Goal: Task Accomplishment & Management: Use online tool/utility

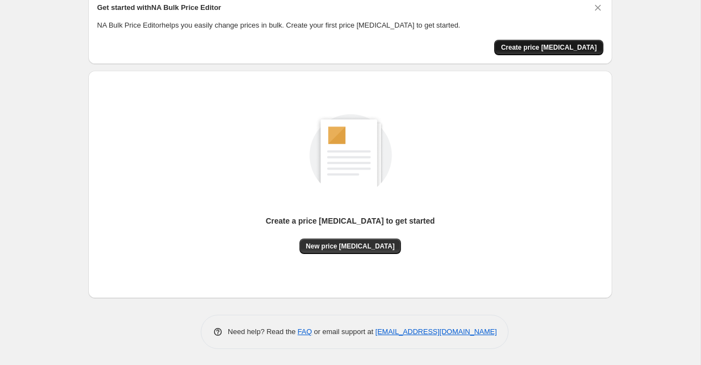
scroll to position [49, 0]
click at [559, 51] on button "Create price [MEDICAL_DATA]" at bounding box center [548, 47] width 109 height 15
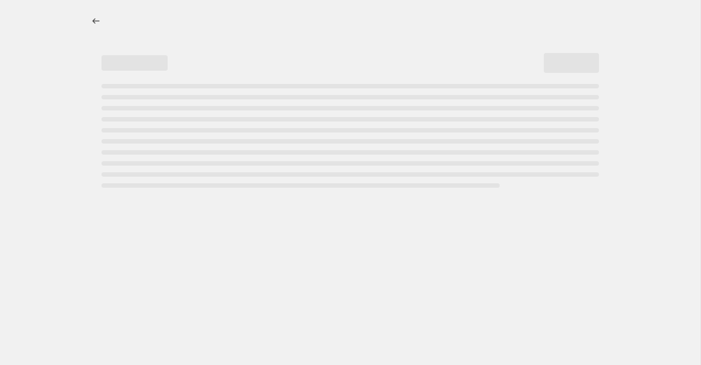
select select "percentage"
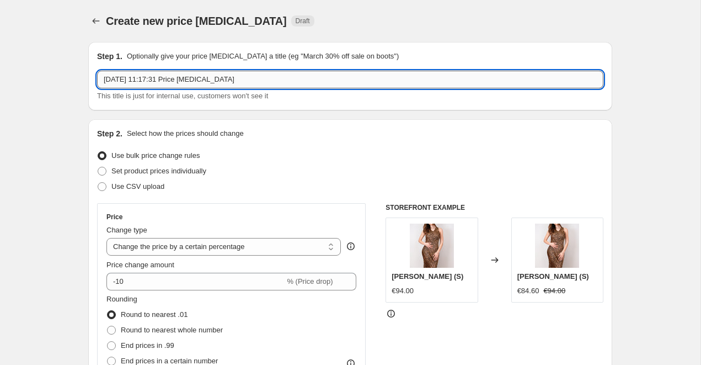
click at [239, 84] on input "[DATE] 11:17:31 Price [MEDICAL_DATA]" at bounding box center [350, 80] width 506 height 18
drag, startPoint x: 253, startPoint y: 79, endPoint x: 85, endPoint y: 74, distance: 168.3
type input "S"
click at [138, 78] on input "Flash Sale 09.2025 50% Off Summer Collection" at bounding box center [350, 80] width 506 height 18
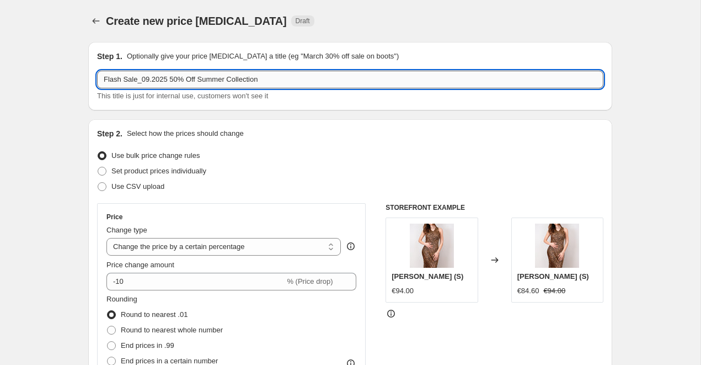
click at [168, 82] on input "Flash Sale_09.2025 50% Off Summer Collection" at bounding box center [350, 80] width 506 height 18
click at [192, 79] on input "Flash Sale_09.2025 - 50% Off Summer Collection" at bounding box center [350, 80] width 506 height 18
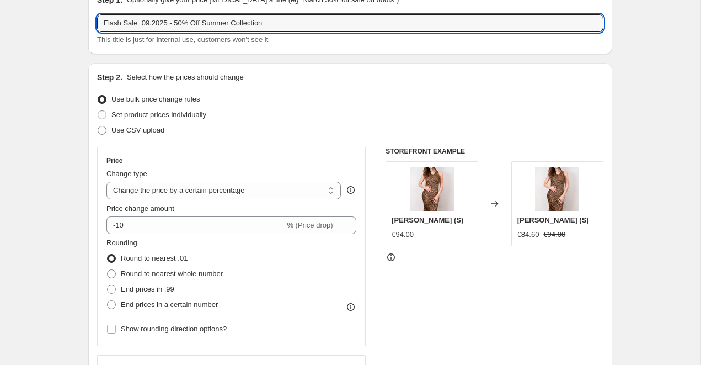
scroll to position [61, 0]
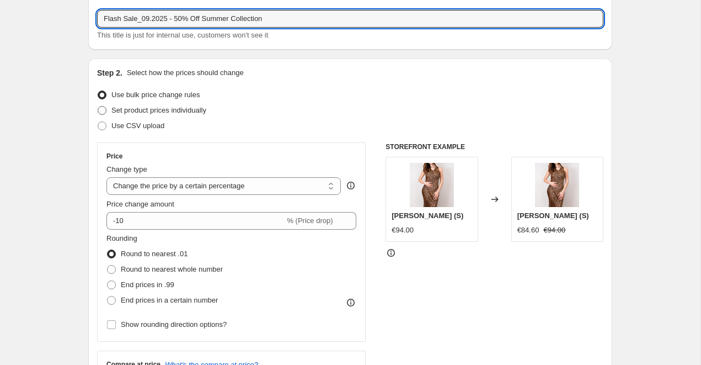
type input "Flash Sale_09.2025 - 50% Off Summer Collection"
click at [110, 113] on label "Set product prices individually" at bounding box center [151, 110] width 109 height 15
click at [98, 106] on input "Set product prices individually" at bounding box center [98, 106] width 1 height 1
radio input "true"
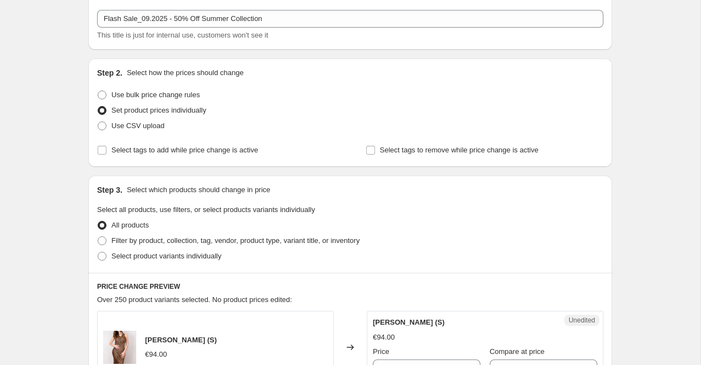
scroll to position [65, 0]
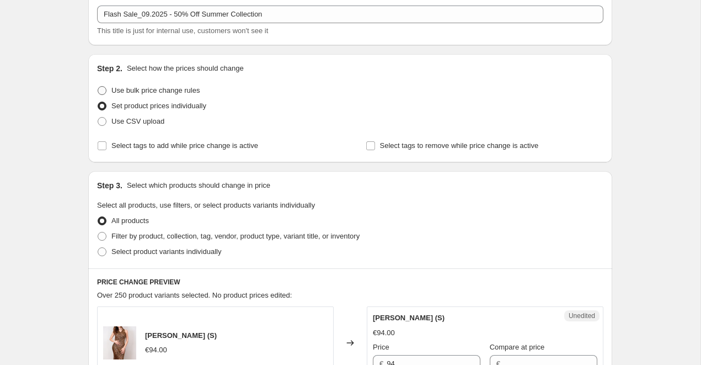
click at [117, 85] on span "Use bulk price change rules" at bounding box center [155, 90] width 88 height 11
click at [98, 86] on input "Use bulk price change rules" at bounding box center [98, 86] width 1 height 1
radio input "true"
select select "percentage"
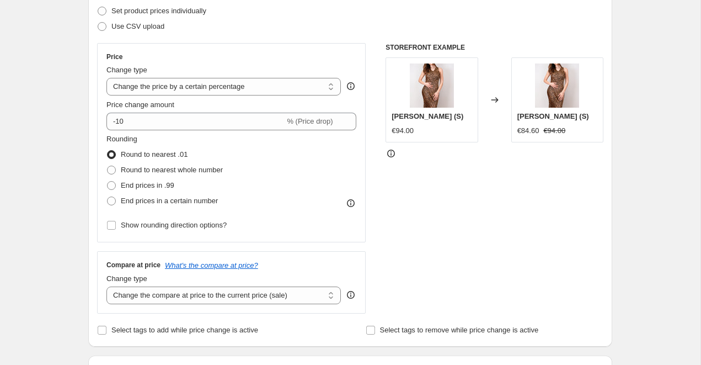
scroll to position [164, 0]
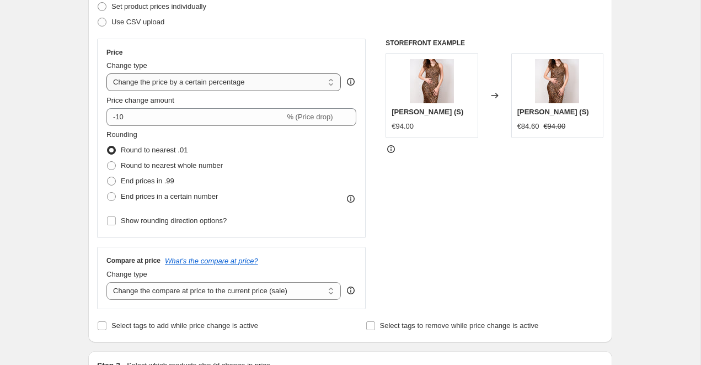
click at [187, 88] on select "Change the price to a certain amount Change the price by a certain amount Chang…" at bounding box center [223, 82] width 234 height 18
click at [106, 73] on select "Change the price to a certain amount Change the price by a certain amount Chang…" at bounding box center [223, 82] width 234 height 18
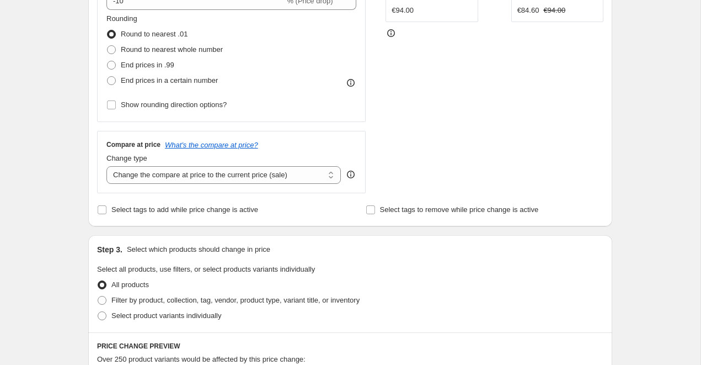
scroll to position [281, 0]
click at [206, 175] on select "Change the compare at price to the current price (sale) Change the compare at p…" at bounding box center [223, 174] width 234 height 18
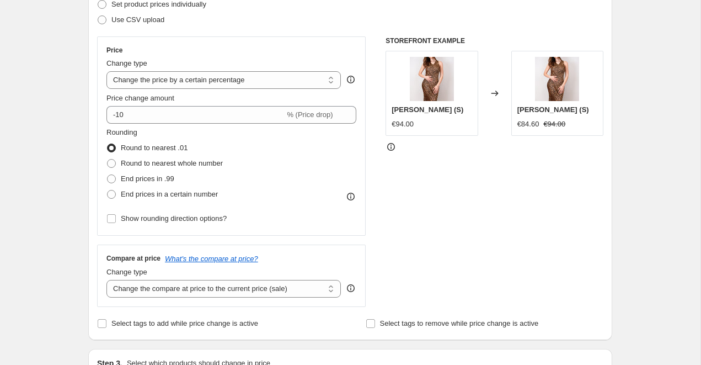
scroll to position [163, 0]
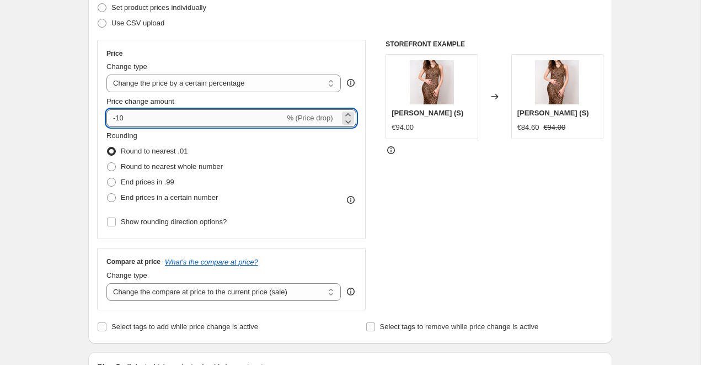
click at [145, 116] on input "-10" at bounding box center [195, 118] width 178 height 18
type input "-1"
type input "-5"
type input "-50"
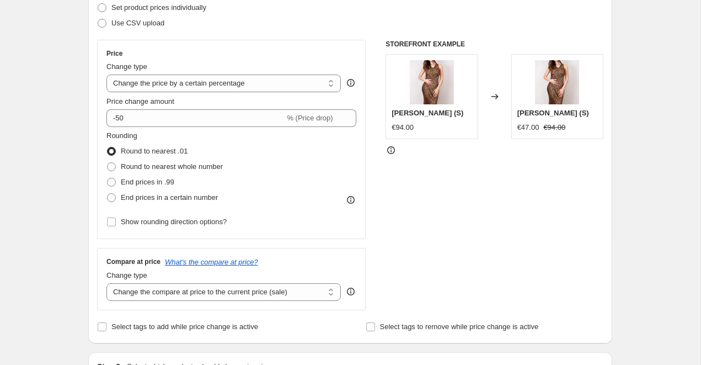
click at [84, 143] on div "Step 1. Optionally give your price [MEDICAL_DATA] a title (eg "March 30% off sa…" at bounding box center [345, 371] width 533 height 1002
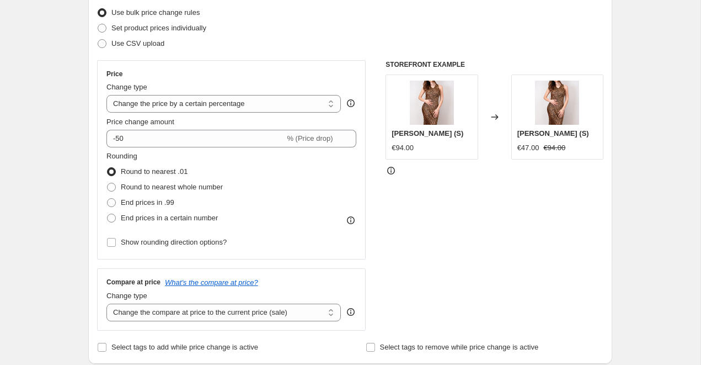
scroll to position [122, 0]
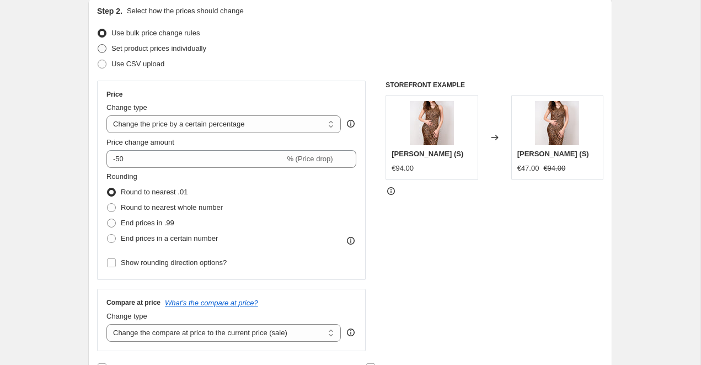
click at [158, 51] on span "Set product prices individually" at bounding box center [158, 48] width 95 height 8
click at [98, 45] on input "Set product prices individually" at bounding box center [98, 44] width 1 height 1
radio input "true"
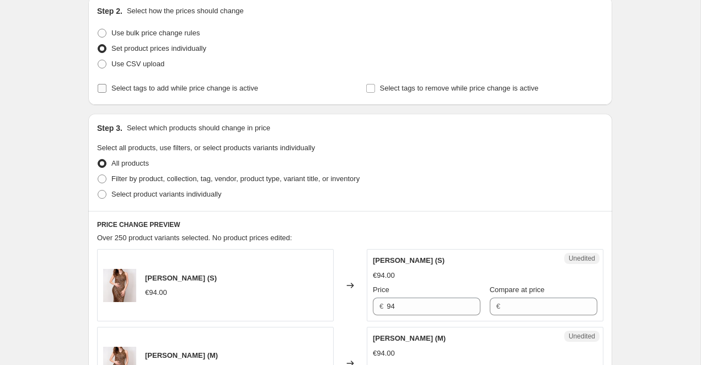
click at [135, 88] on span "Select tags to add while price change is active" at bounding box center [184, 88] width 147 height 8
click at [106, 88] on input "Select tags to add while price change is active" at bounding box center [102, 88] width 9 height 9
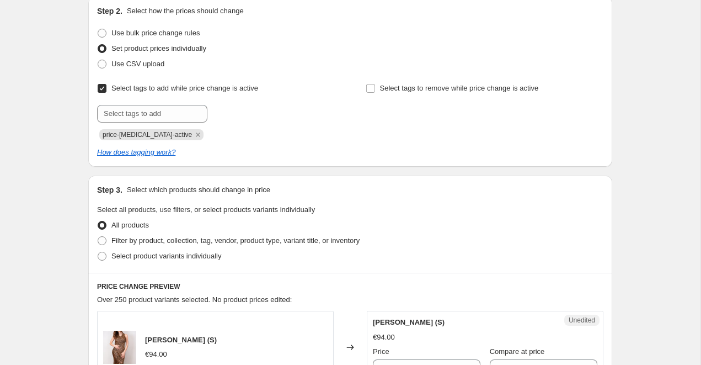
click at [129, 87] on span "Select tags to add while price change is active" at bounding box center [184, 88] width 147 height 8
click at [106, 87] on input "Select tags to add while price change is active" at bounding box center [102, 88] width 9 height 9
checkbox input "false"
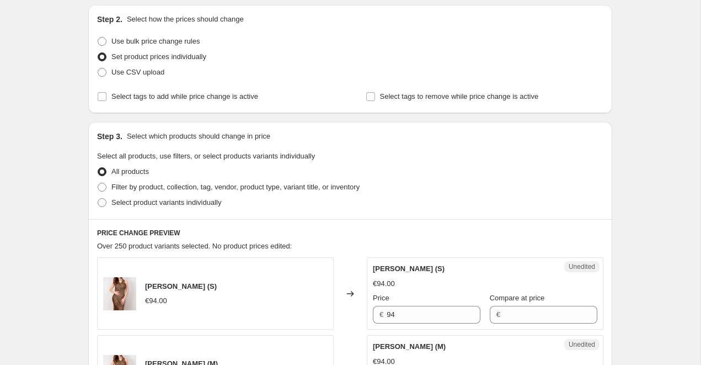
scroll to position [116, 0]
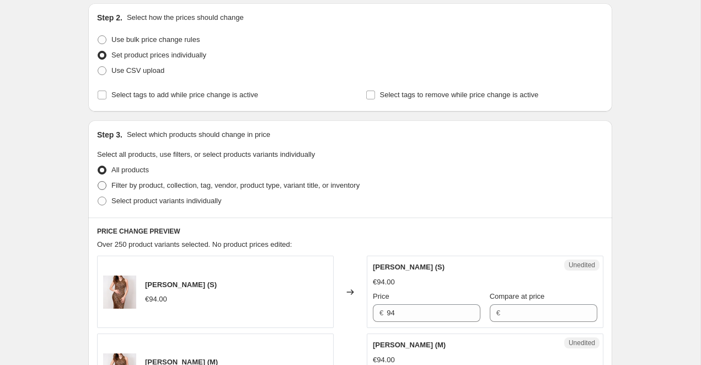
click at [119, 185] on span "Filter by product, collection, tag, vendor, product type, variant title, or inv…" at bounding box center [235, 185] width 248 height 8
click at [98, 181] on input "Filter by product, collection, tag, vendor, product type, variant title, or inv…" at bounding box center [98, 181] width 1 height 1
radio input "true"
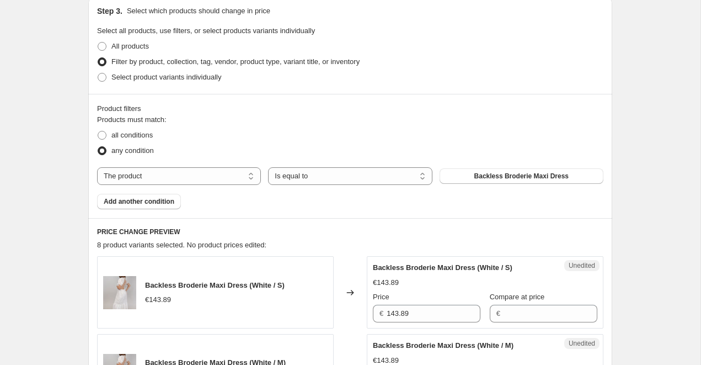
scroll to position [251, 0]
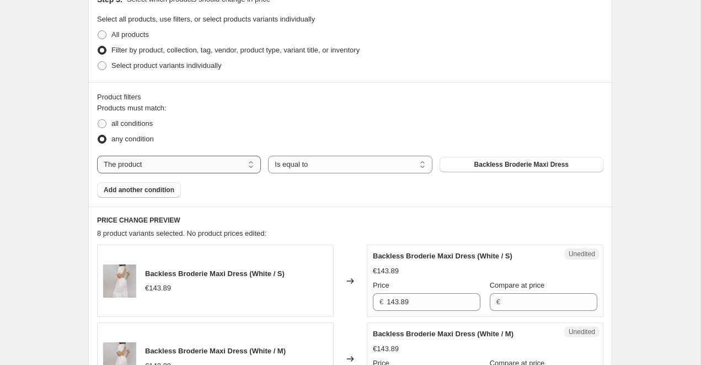
click at [184, 164] on select "The product The product's collection The product's vendor The product's type Th…" at bounding box center [179, 165] width 164 height 18
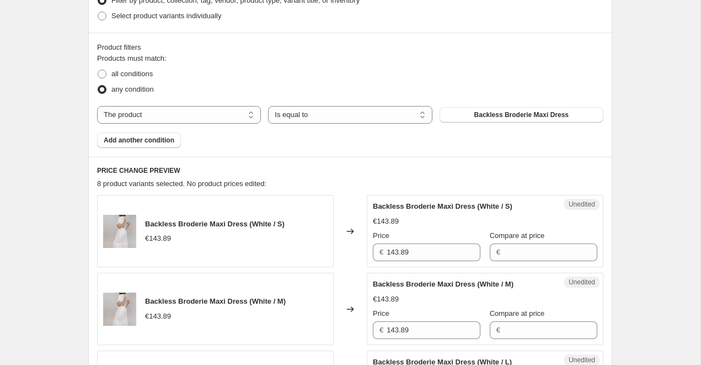
scroll to position [312, 0]
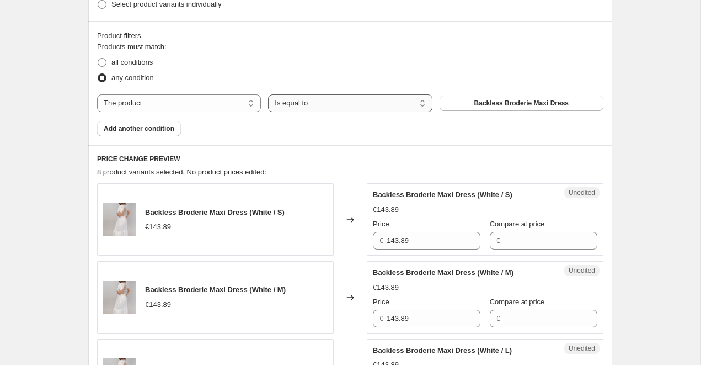
click at [346, 106] on select "Is equal to Is not equal to" at bounding box center [350, 103] width 164 height 18
click at [149, 66] on span "all conditions" at bounding box center [131, 62] width 41 height 8
click at [98, 58] on input "all conditions" at bounding box center [98, 58] width 1 height 1
radio input "true"
click at [144, 79] on span "any condition" at bounding box center [132, 77] width 42 height 8
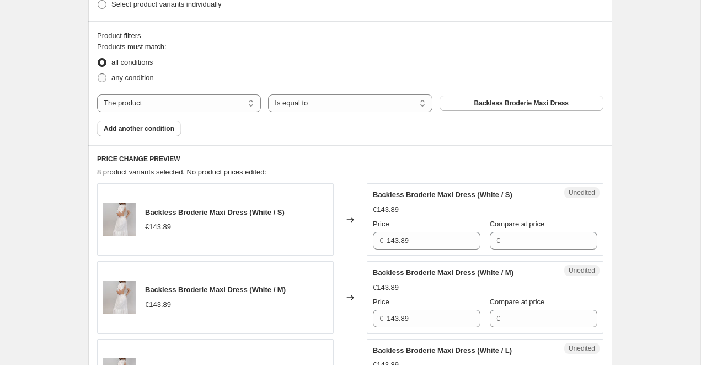
click at [98, 74] on input "any condition" at bounding box center [98, 73] width 1 height 1
radio input "true"
click at [163, 101] on select "The product The product's collection The product's vendor The product's type Th…" at bounding box center [179, 103] width 164 height 18
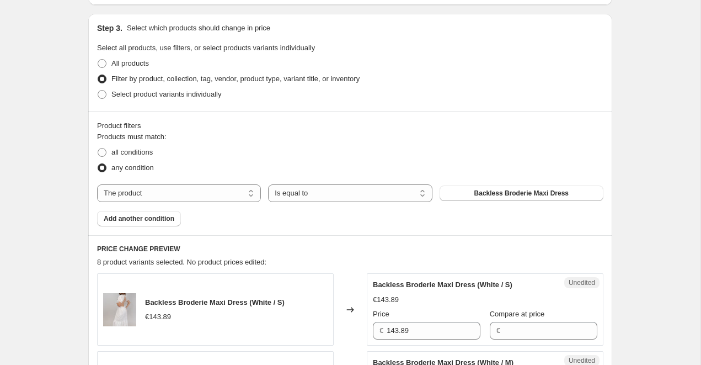
scroll to position [227, 0]
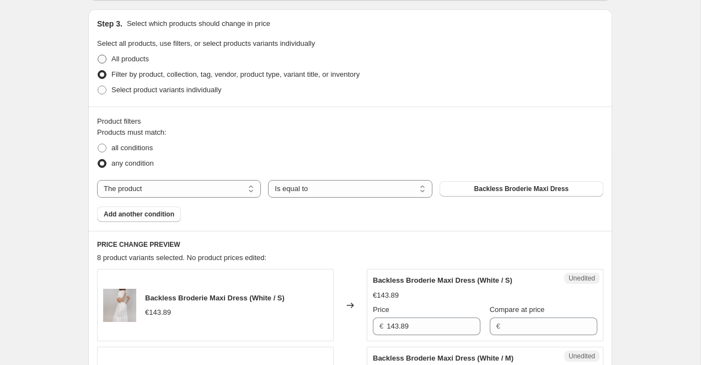
click at [124, 61] on span "All products" at bounding box center [130, 59] width 38 height 8
click at [98, 55] on input "All products" at bounding box center [98, 55] width 1 height 1
radio input "true"
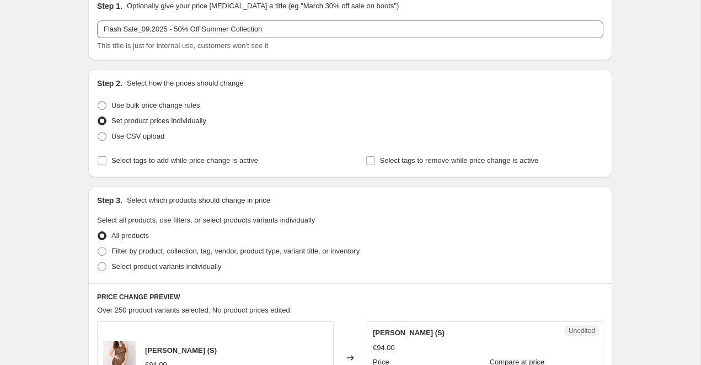
scroll to position [49, 0]
click at [141, 104] on span "Use bulk price change rules" at bounding box center [155, 106] width 88 height 8
click at [98, 103] on input "Use bulk price change rules" at bounding box center [98, 102] width 1 height 1
radio input "true"
select select "percentage"
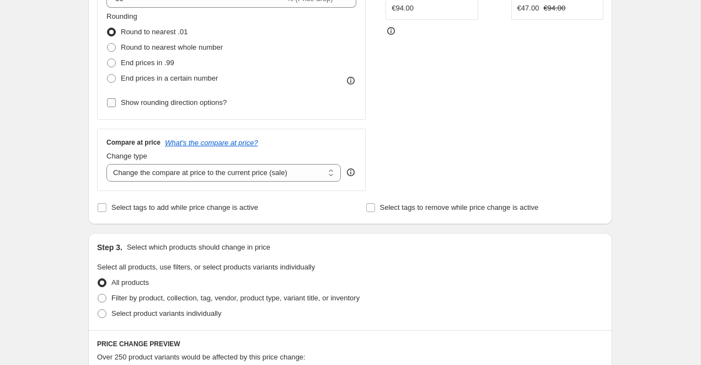
scroll to position [298, 0]
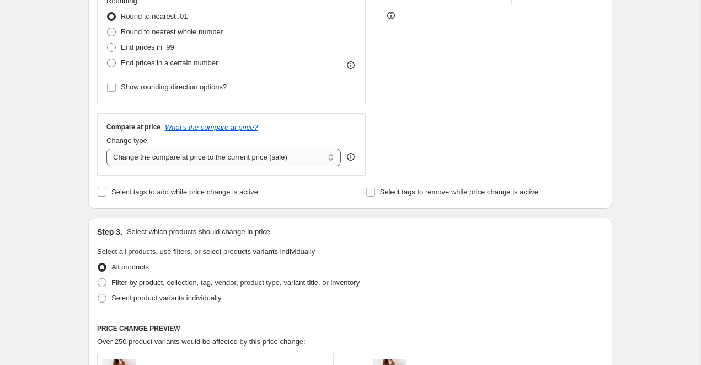
click at [156, 157] on select "Change the compare at price to the current price (sale) Change the compare at p…" at bounding box center [223, 157] width 234 height 18
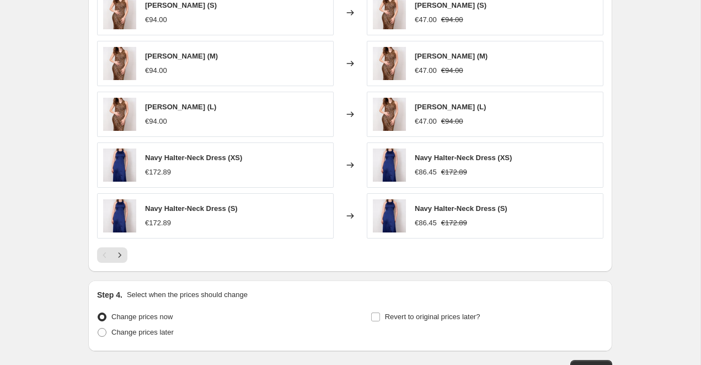
scroll to position [661, 0]
click at [121, 255] on icon "Next" at bounding box center [119, 254] width 11 height 11
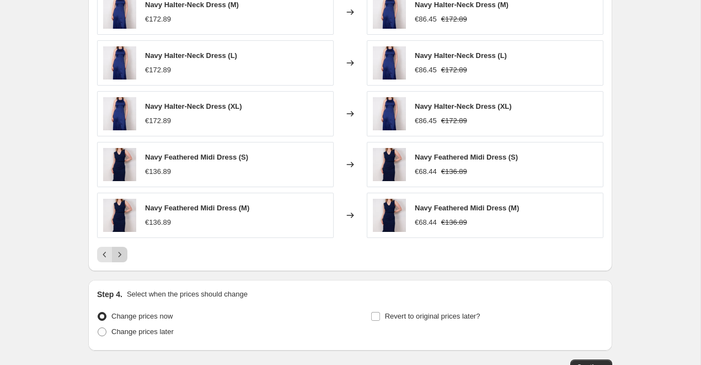
click at [121, 255] on icon "Next" at bounding box center [119, 254] width 11 height 11
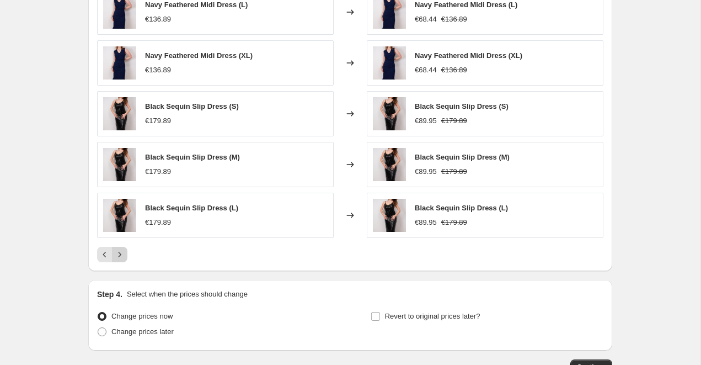
click at [122, 256] on icon "Next" at bounding box center [119, 254] width 11 height 11
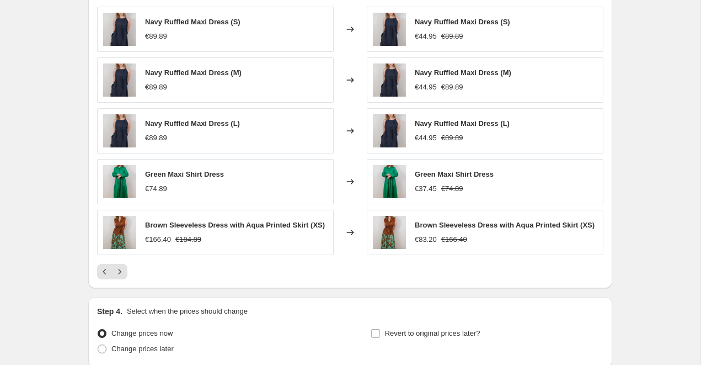
scroll to position [633, 0]
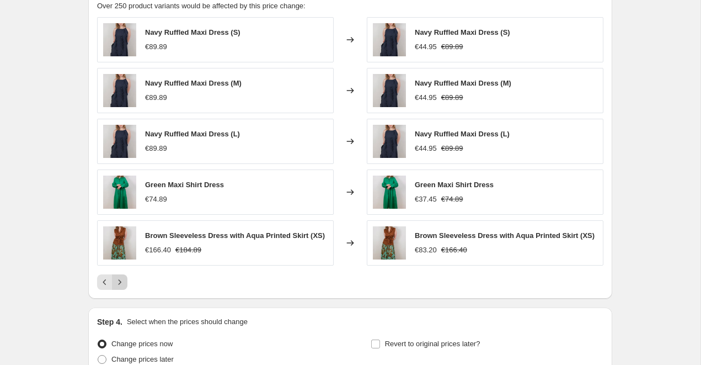
click at [120, 287] on icon "Next" at bounding box center [119, 281] width 11 height 11
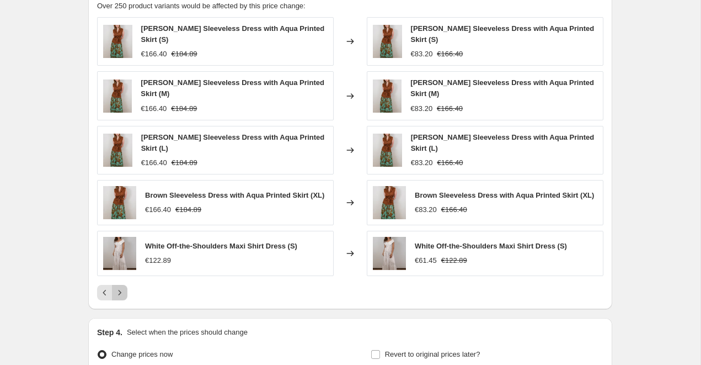
click at [120, 287] on icon "Next" at bounding box center [119, 292] width 11 height 11
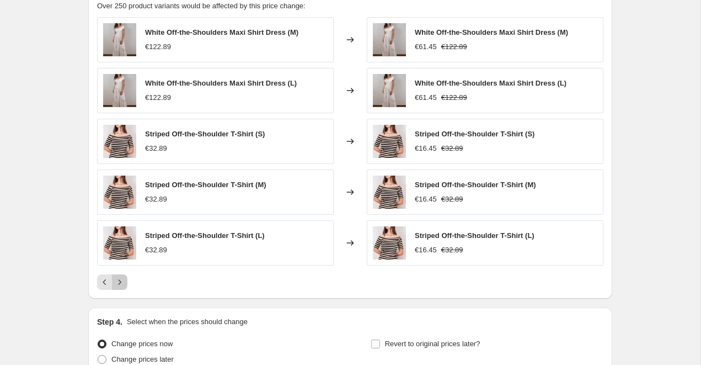
click at [120, 287] on button "Next" at bounding box center [119, 281] width 15 height 15
